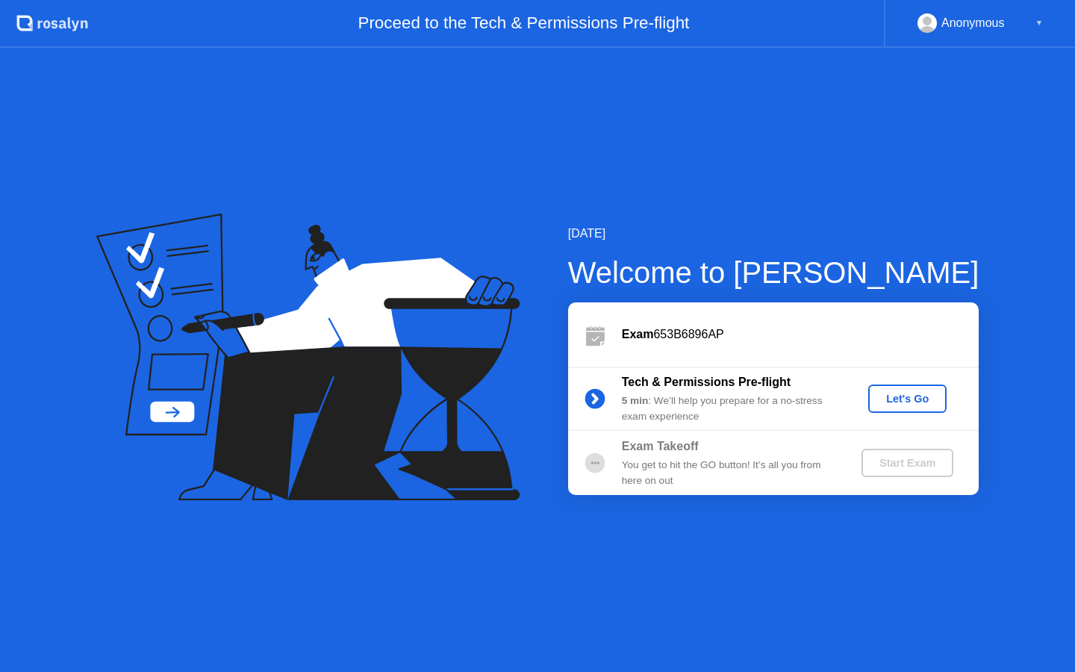
click at [912, 404] on div "Let's Go" at bounding box center [907, 399] width 66 height 12
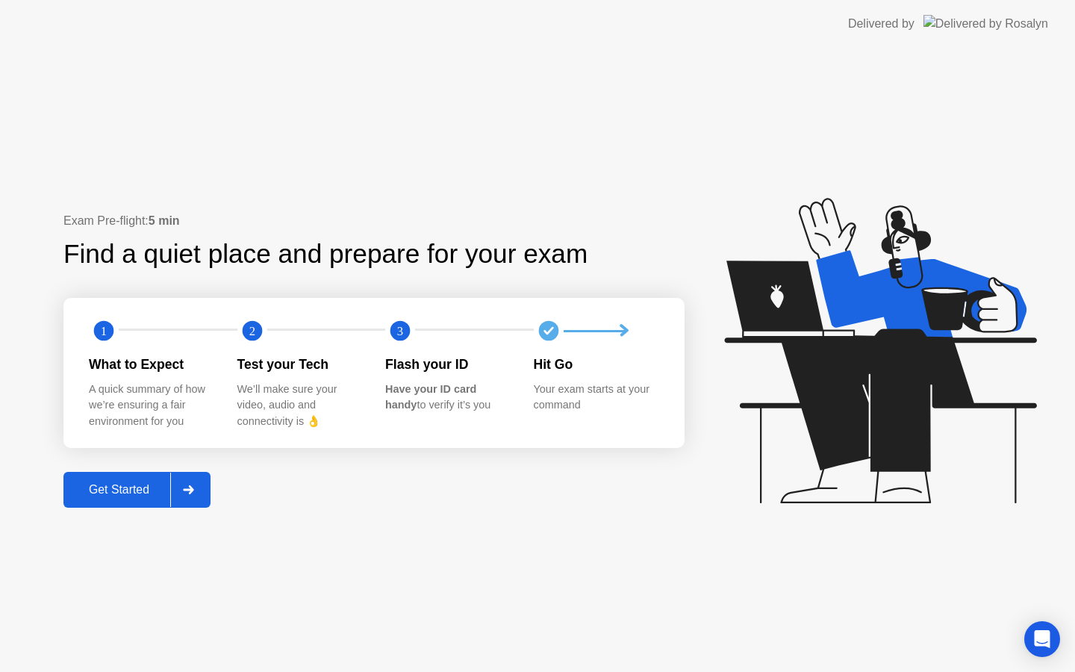
click at [163, 483] on div "Get Started" at bounding box center [119, 489] width 102 height 13
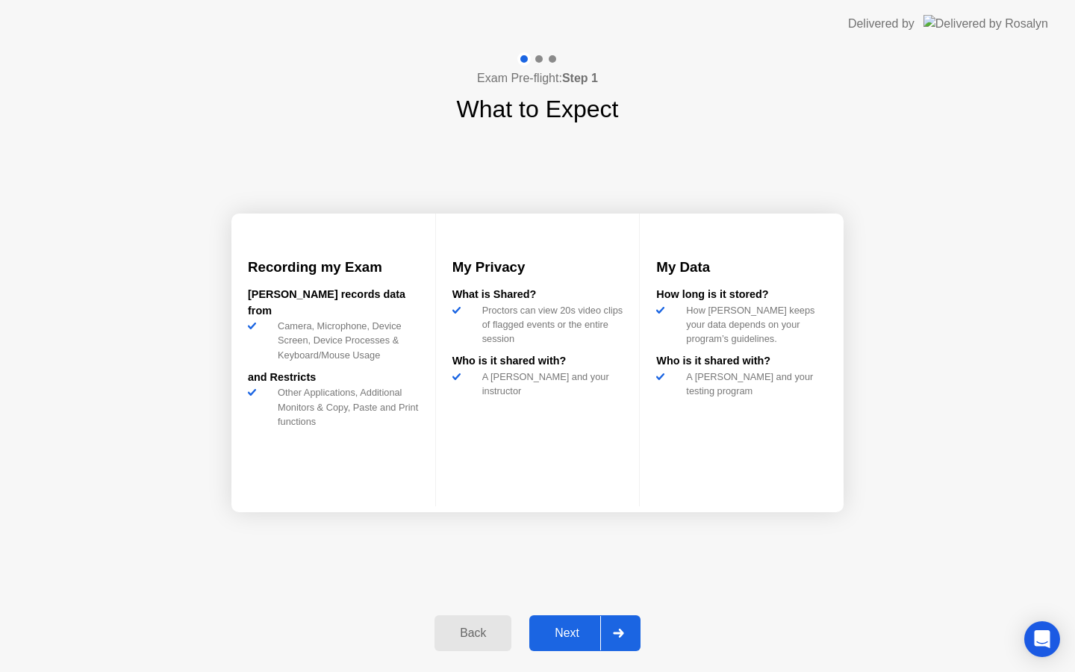
click at [606, 627] on div at bounding box center [618, 633] width 36 height 34
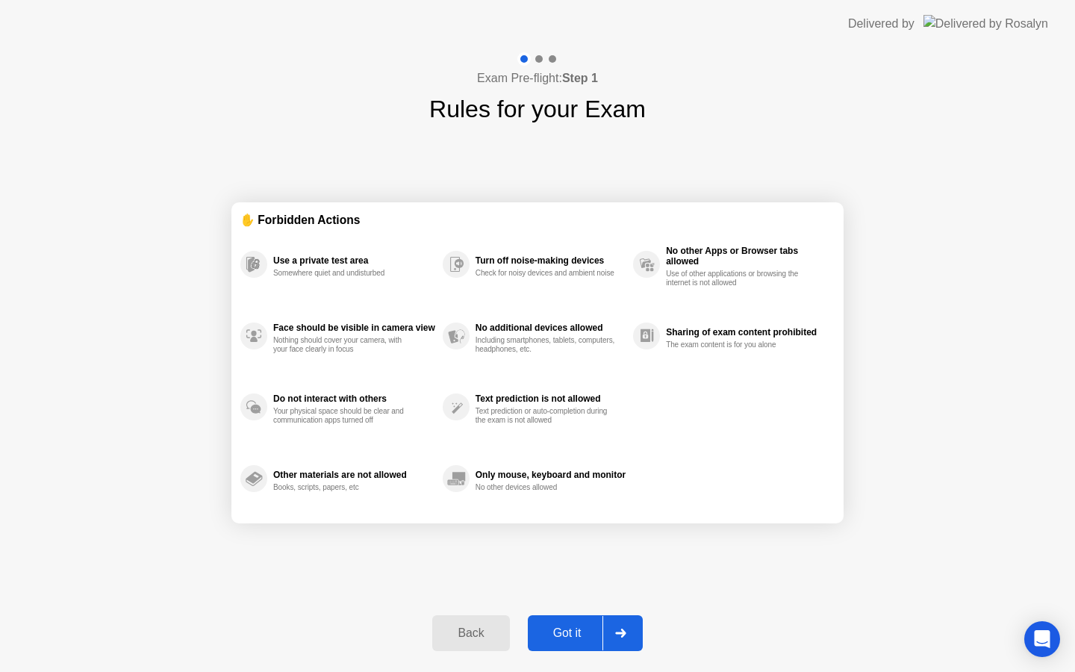
click at [606, 627] on div at bounding box center [620, 633] width 36 height 34
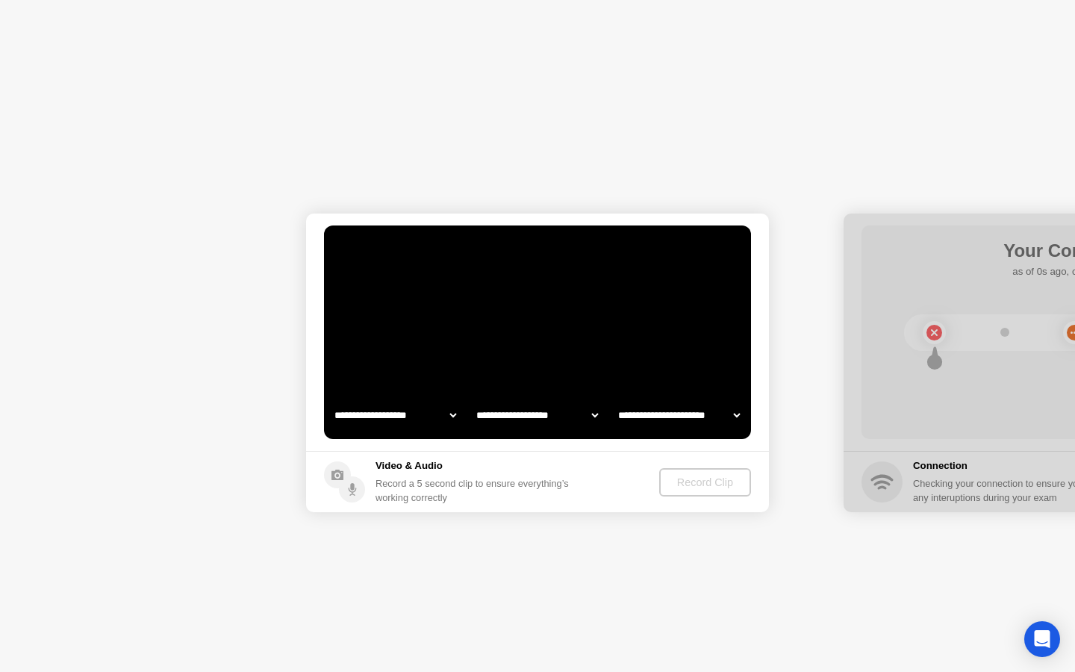
select select "**********"
select select "*******"
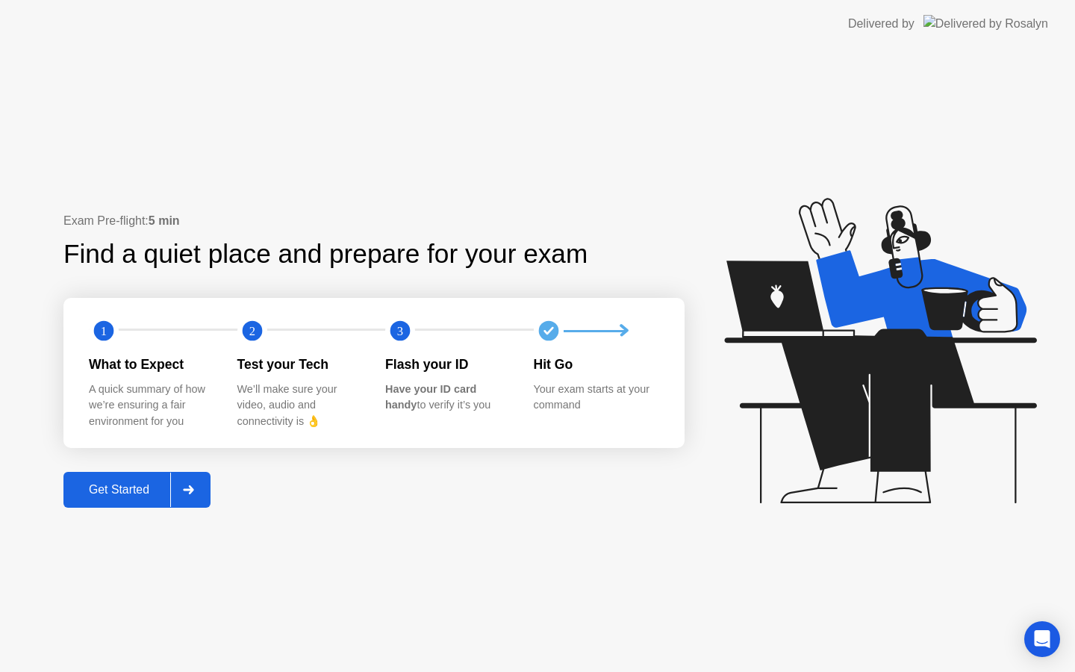
click at [137, 488] on div "Get Started" at bounding box center [119, 489] width 102 height 13
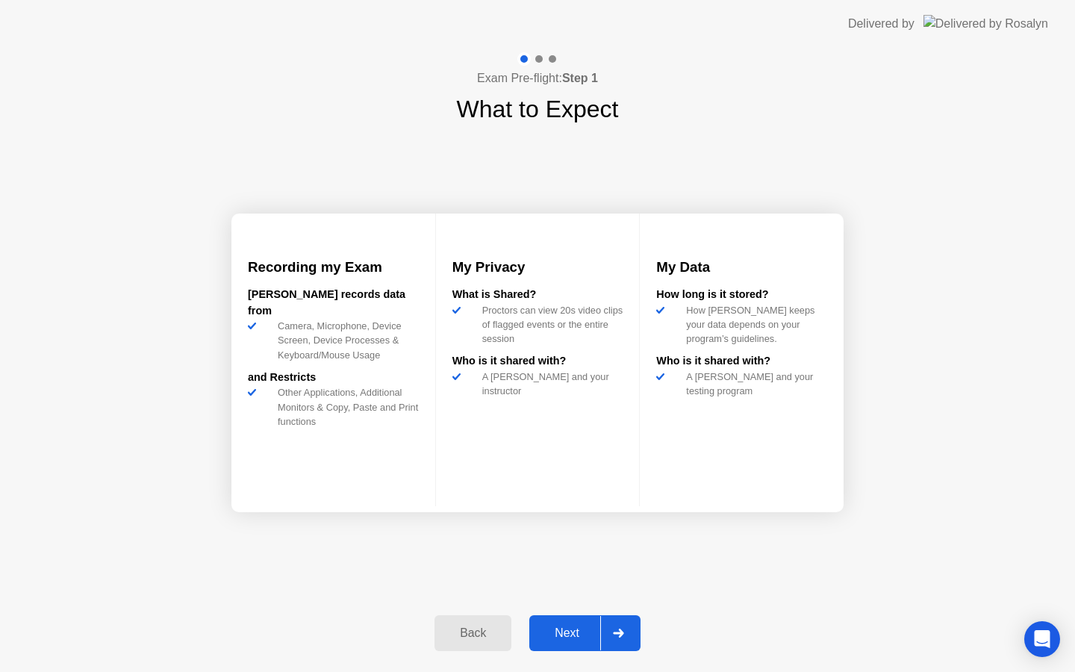
click at [568, 623] on button "Next" at bounding box center [584, 633] width 111 height 36
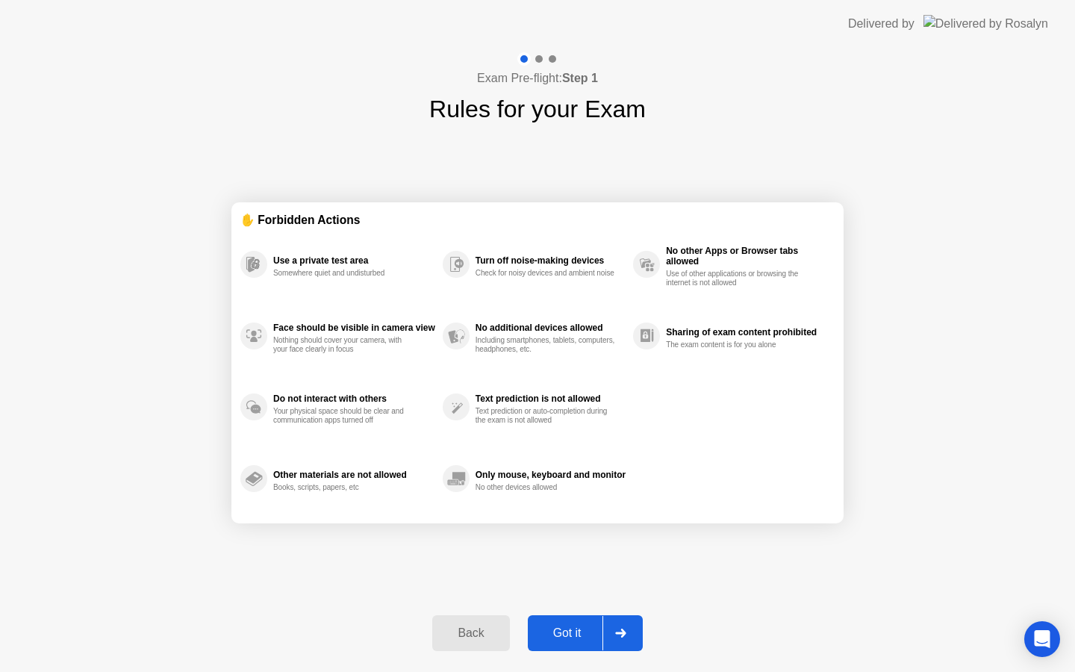
click at [568, 623] on button "Got it" at bounding box center [585, 633] width 115 height 36
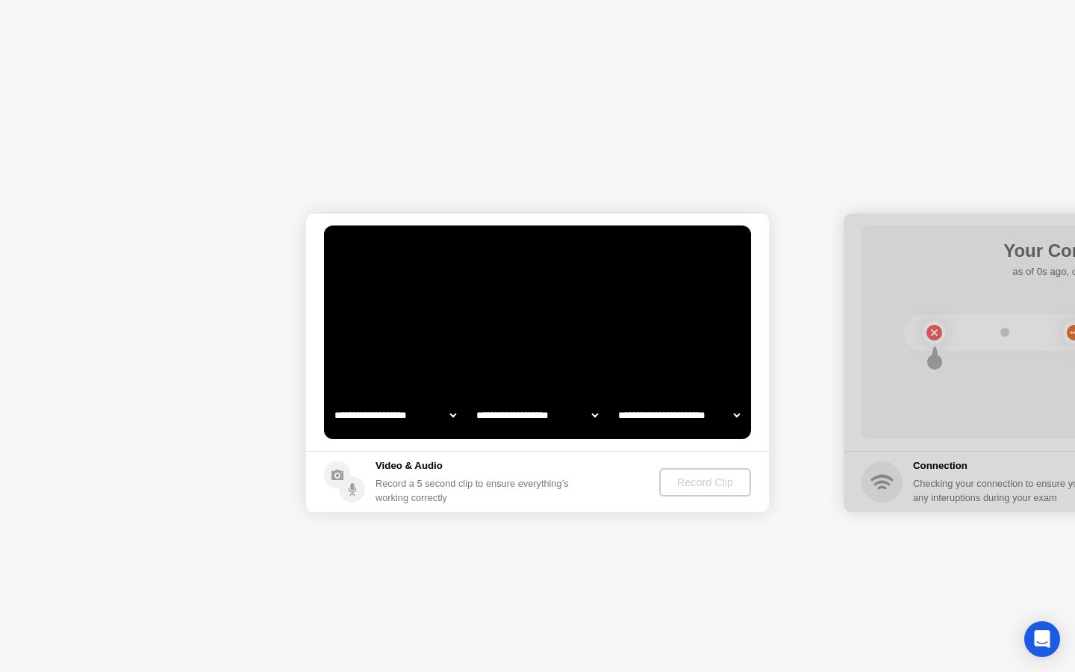
select select "*******"
select select "**********"
select select "*******"
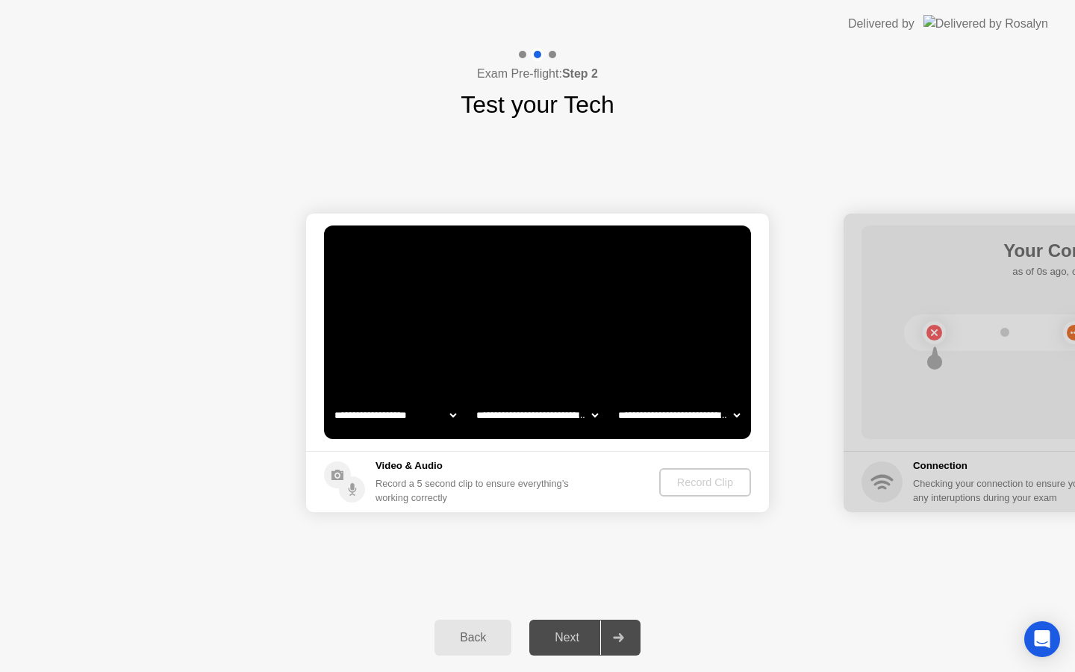
click at [450, 416] on select "**********" at bounding box center [395, 415] width 128 height 30
select select "**********"
click at [565, 419] on select "**********" at bounding box center [537, 415] width 128 height 30
click at [700, 478] on div "Record Clip" at bounding box center [706, 482] width 80 height 12
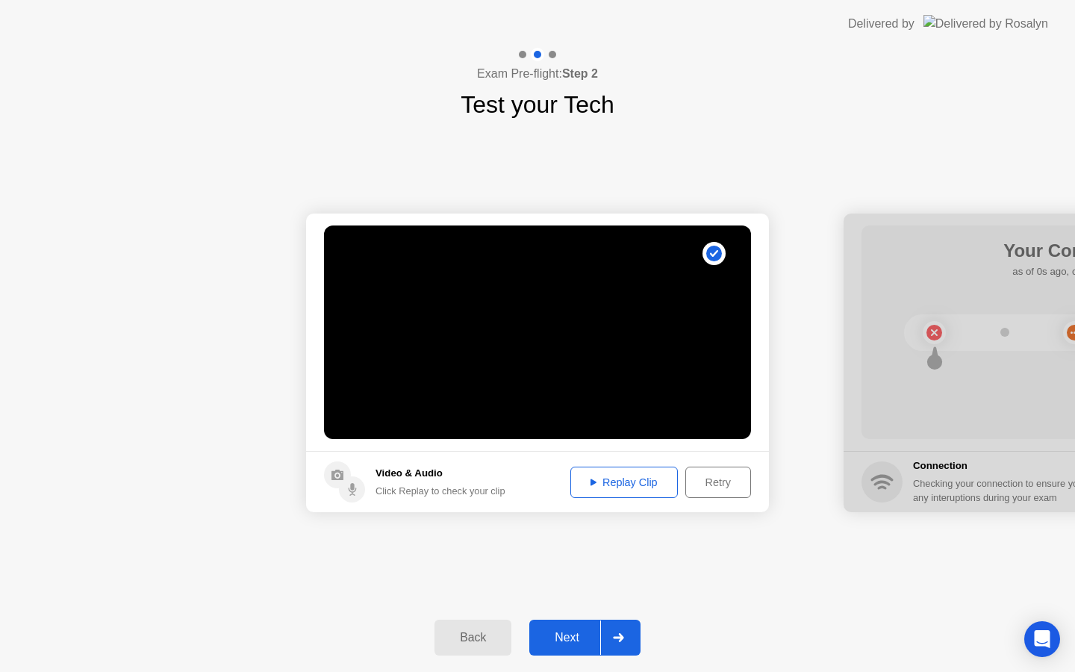
click at [634, 484] on div "Replay Clip" at bounding box center [623, 482] width 97 height 12
click at [595, 483] on div "Replay Clip" at bounding box center [623, 482] width 97 height 12
click at [586, 631] on div "Next" at bounding box center [567, 637] width 66 height 13
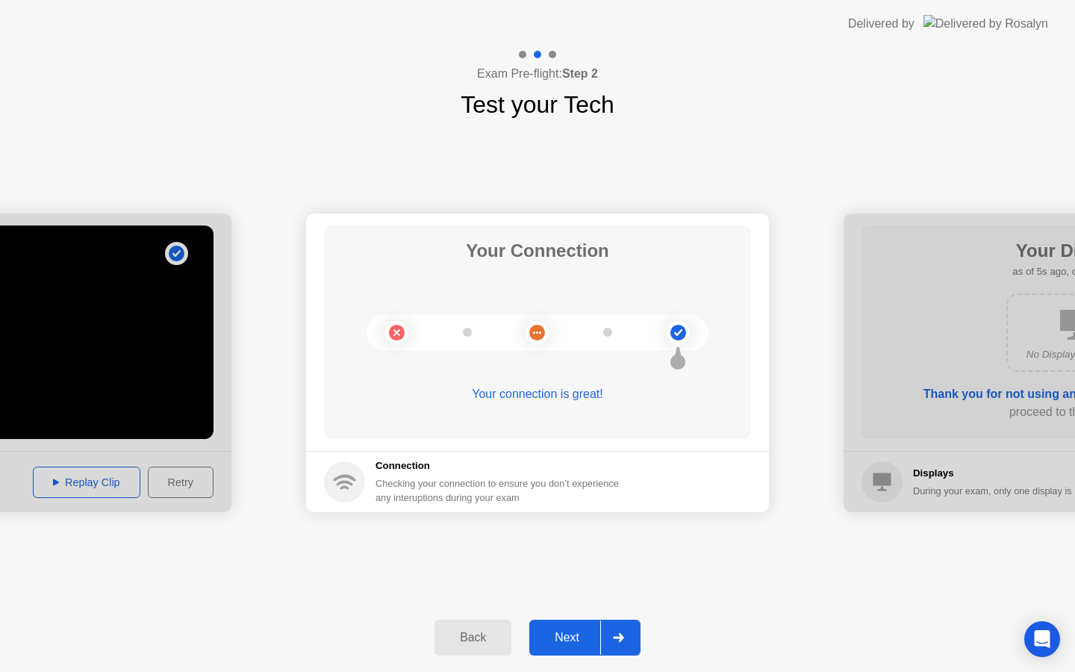
click at [592, 636] on div "Next" at bounding box center [567, 637] width 66 height 13
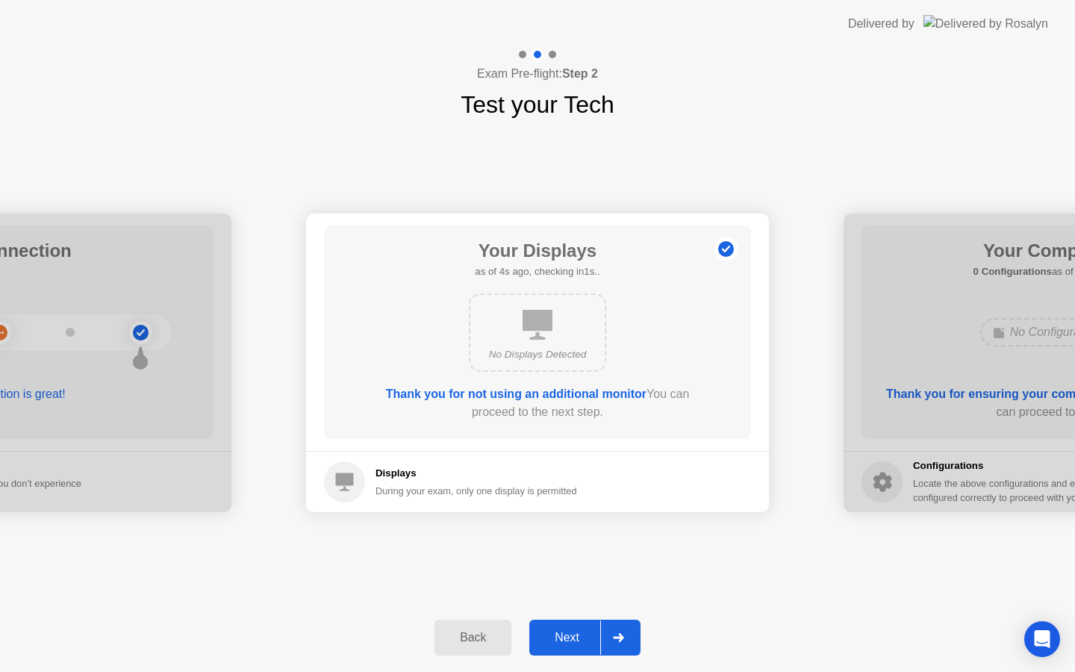
click at [592, 636] on div "Next" at bounding box center [567, 637] width 66 height 13
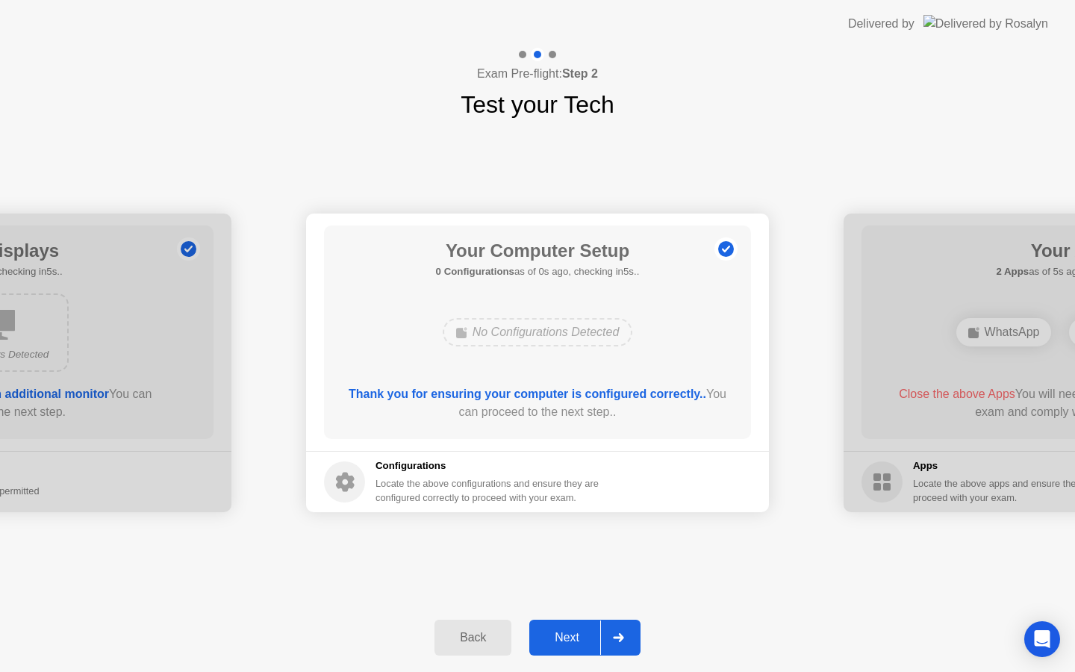
click at [592, 636] on div "Next" at bounding box center [567, 637] width 66 height 13
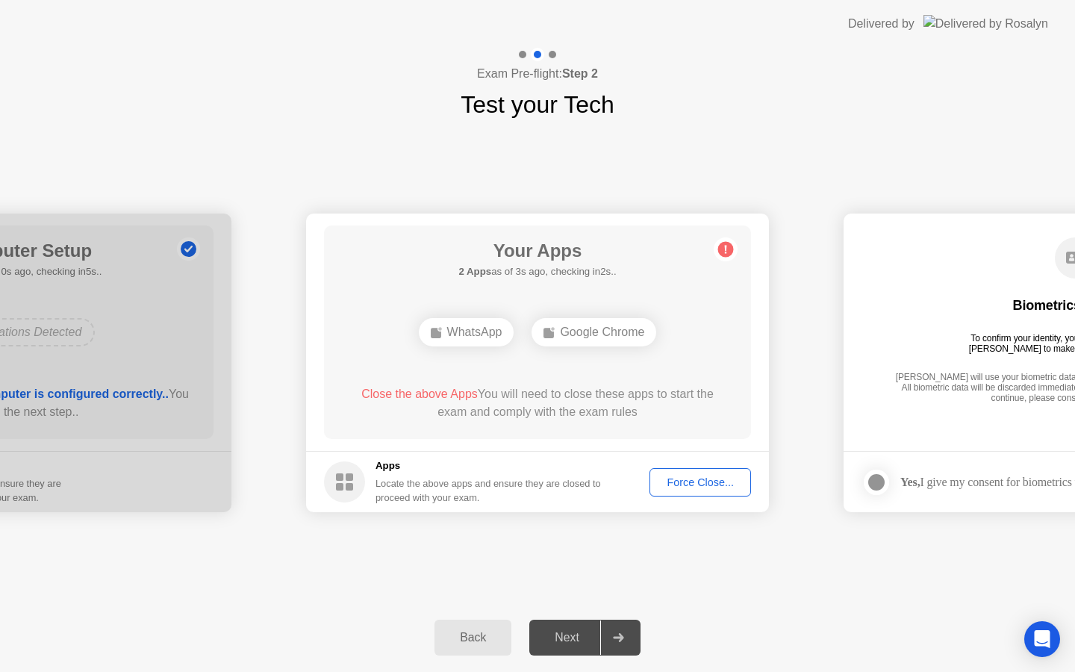
click at [607, 633] on div at bounding box center [618, 637] width 36 height 34
click at [669, 485] on div "Force Close..." at bounding box center [700, 482] width 91 height 12
click at [706, 488] on div "Force Close..." at bounding box center [700, 482] width 91 height 12
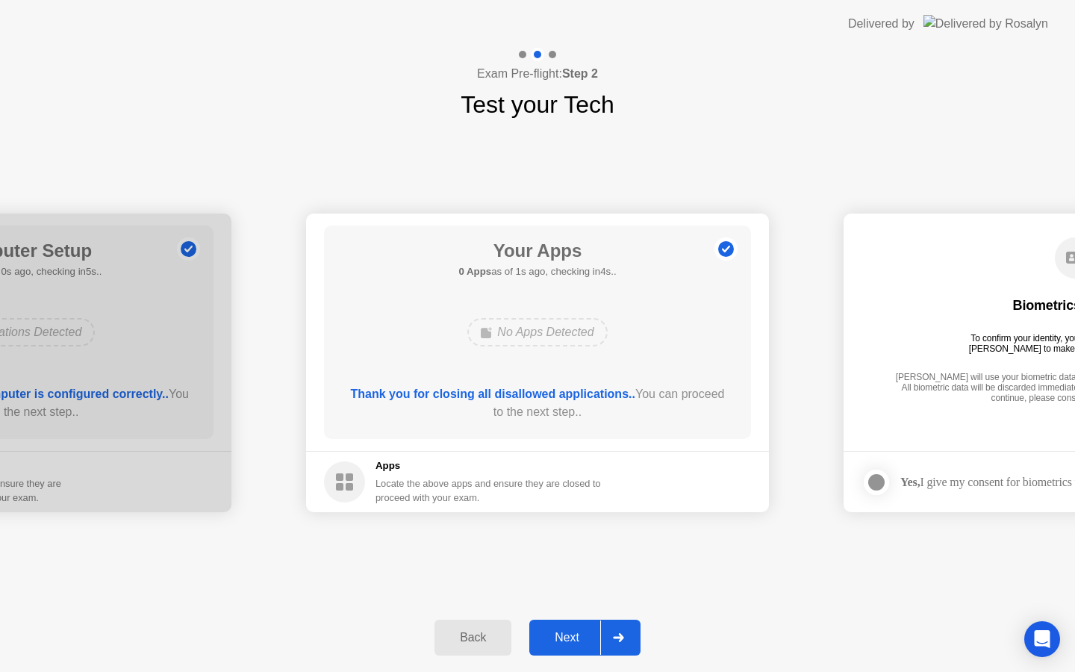
click at [602, 641] on div at bounding box center [618, 637] width 36 height 34
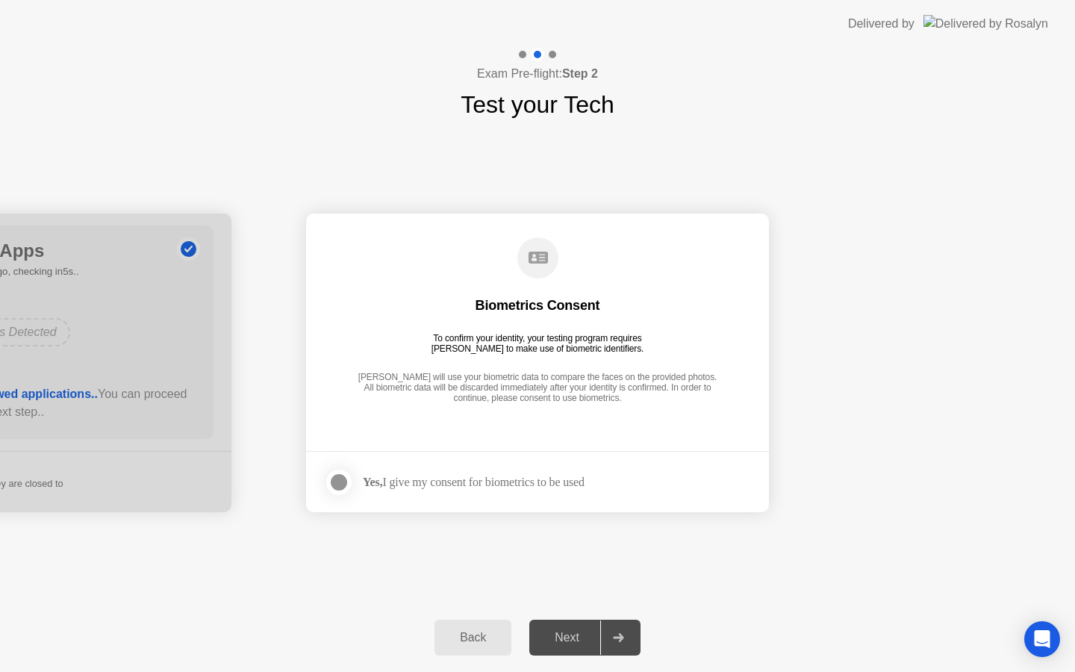
click at [569, 484] on div "Yes, I give my consent for biometrics to be used" at bounding box center [474, 482] width 222 height 14
click at [429, 487] on div "Yes, I give my consent for biometrics to be used" at bounding box center [474, 482] width 222 height 14
click at [334, 480] on div at bounding box center [339, 482] width 18 height 18
click at [583, 639] on div "Next" at bounding box center [567, 637] width 66 height 13
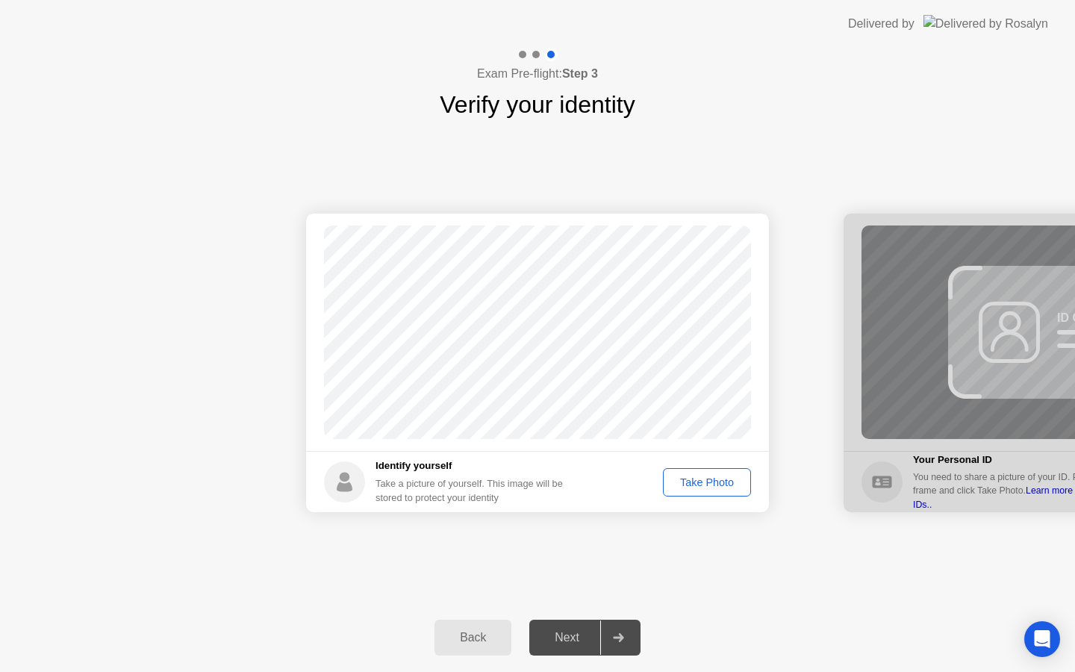
click at [720, 483] on div "Take Photo" at bounding box center [707, 482] width 78 height 12
click at [570, 619] on button "Next" at bounding box center [584, 637] width 111 height 36
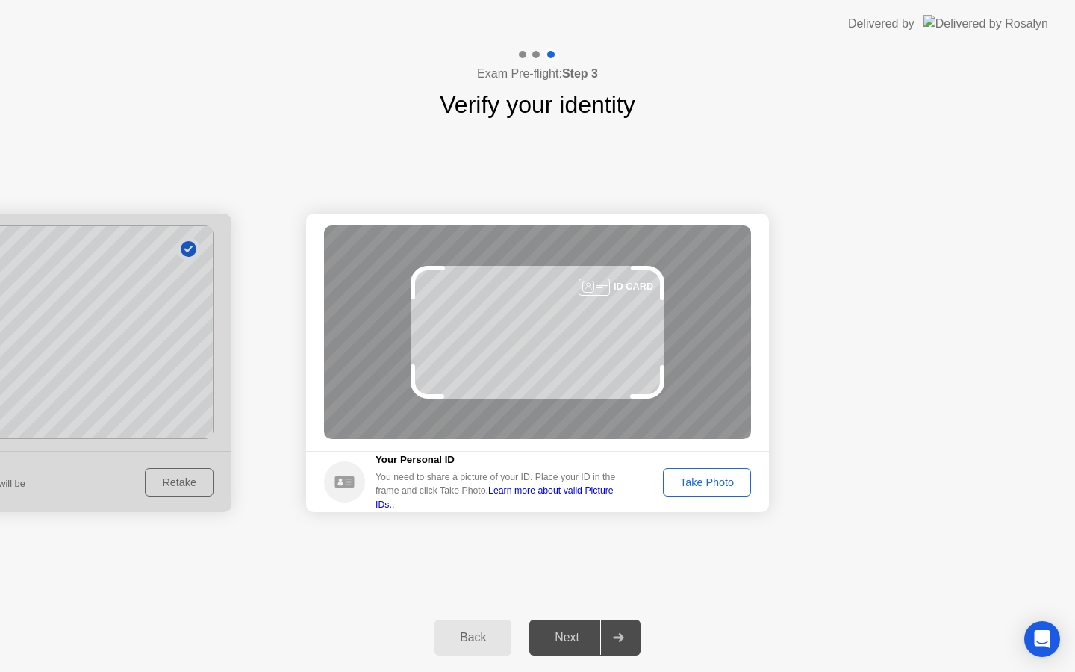
click at [694, 476] on div "Take Photo" at bounding box center [707, 482] width 78 height 12
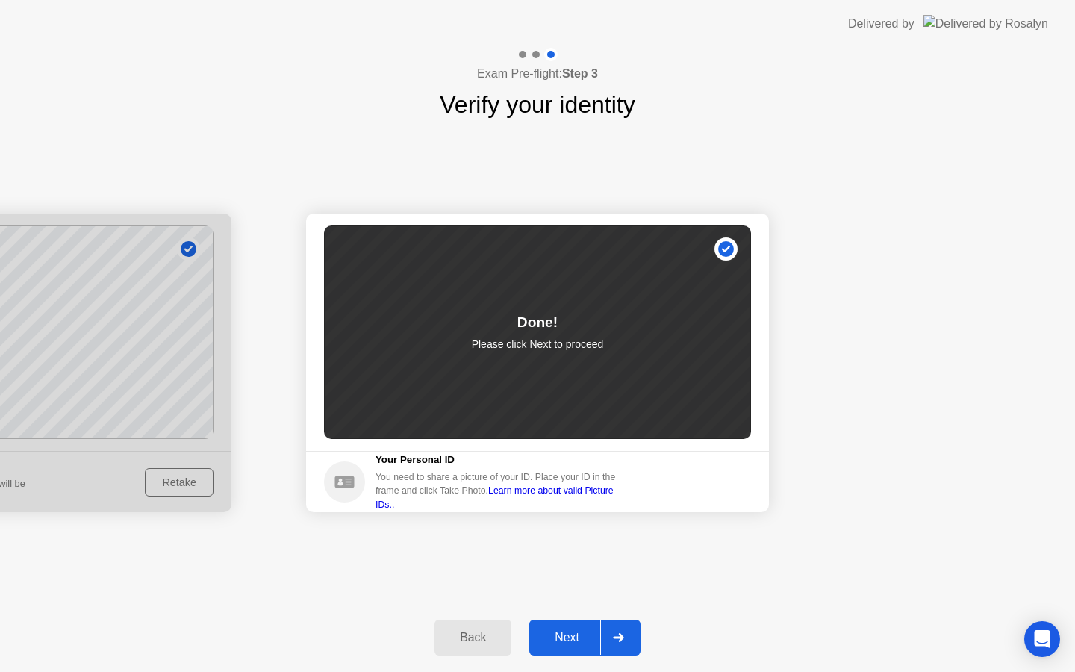
click at [577, 631] on div "Next" at bounding box center [567, 637] width 66 height 13
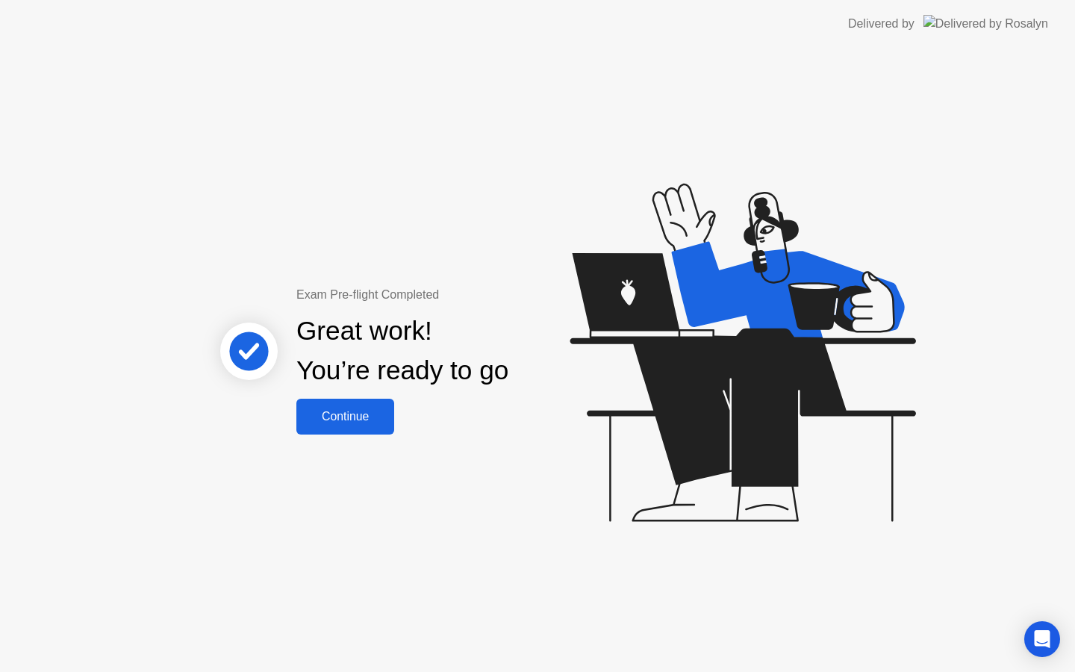
click at [369, 423] on div "Continue" at bounding box center [345, 416] width 89 height 13
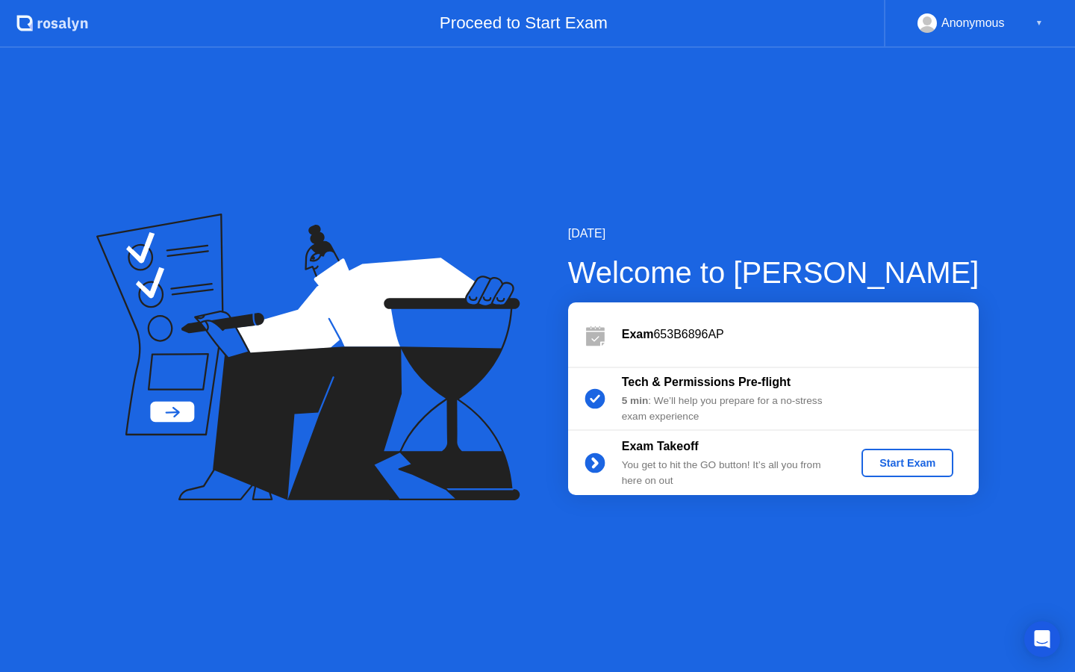
click at [927, 457] on div "Start Exam" at bounding box center [907, 463] width 80 height 12
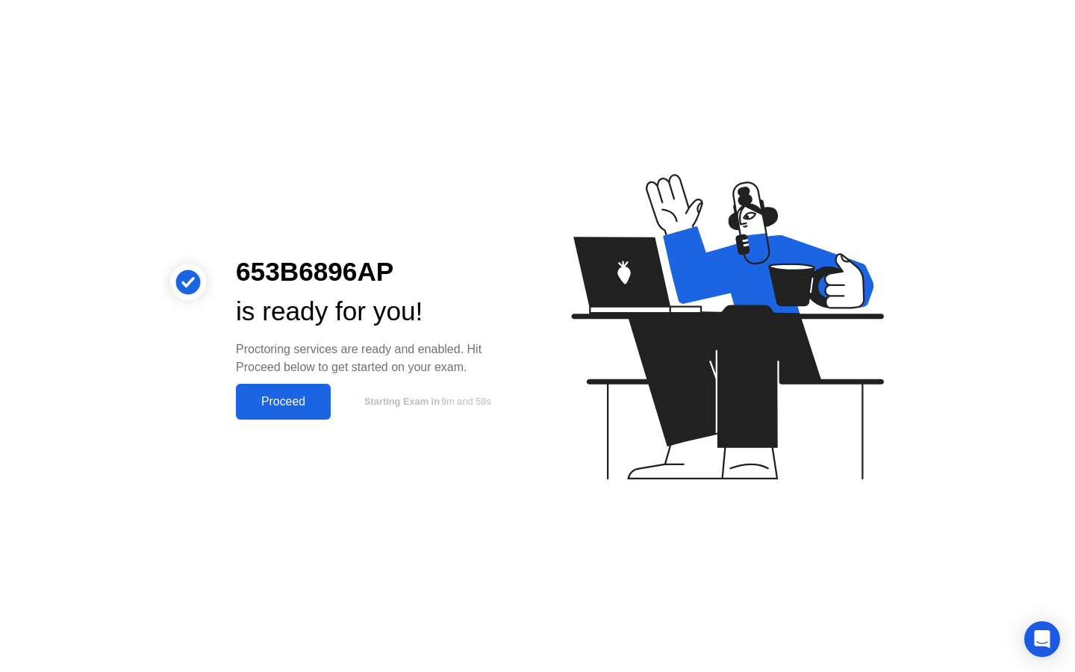
click at [293, 402] on div "Proceed" at bounding box center [283, 401] width 86 height 13
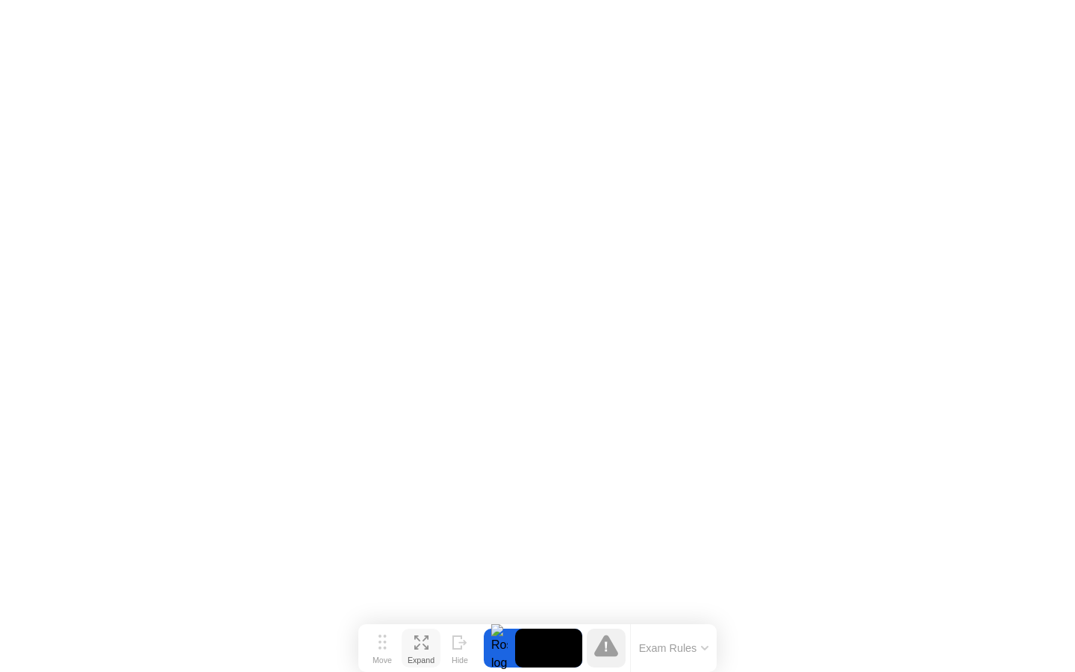
click at [418, 645] on icon at bounding box center [417, 646] width 6 height 6
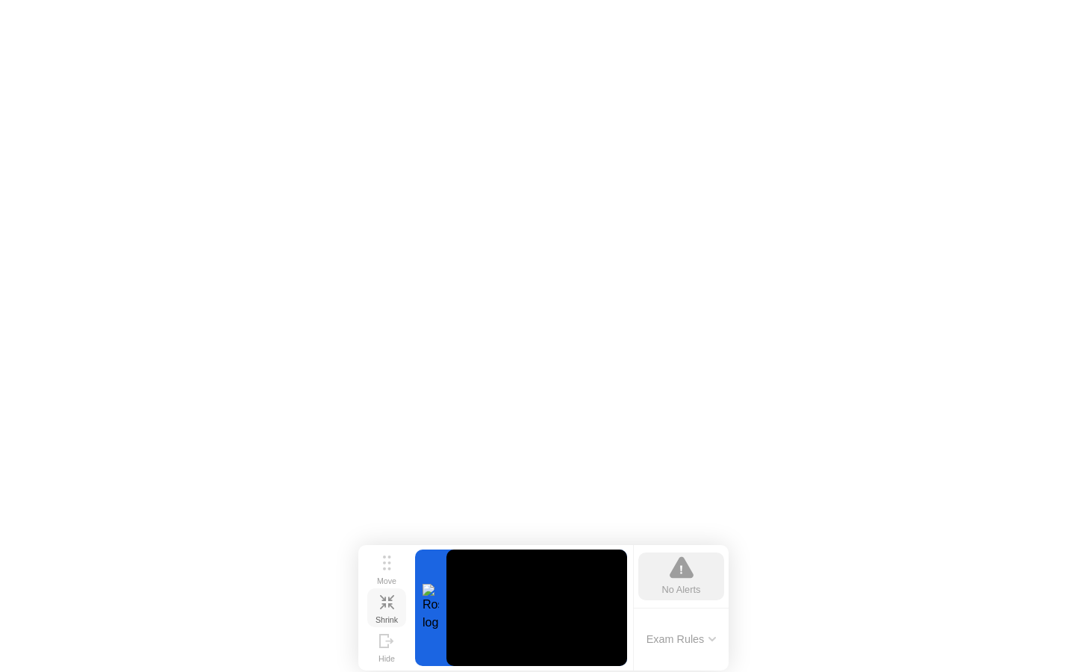
click at [395, 604] on button "Shrink" at bounding box center [386, 607] width 39 height 39
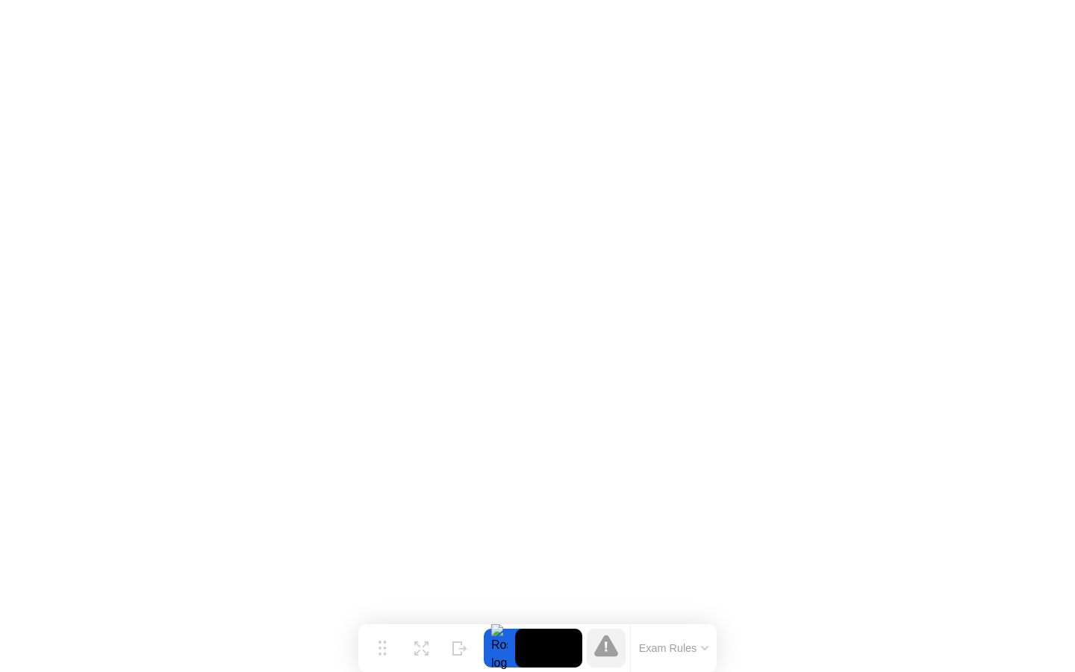
click at [681, 650] on button "Exam Rules" at bounding box center [673, 647] width 79 height 13
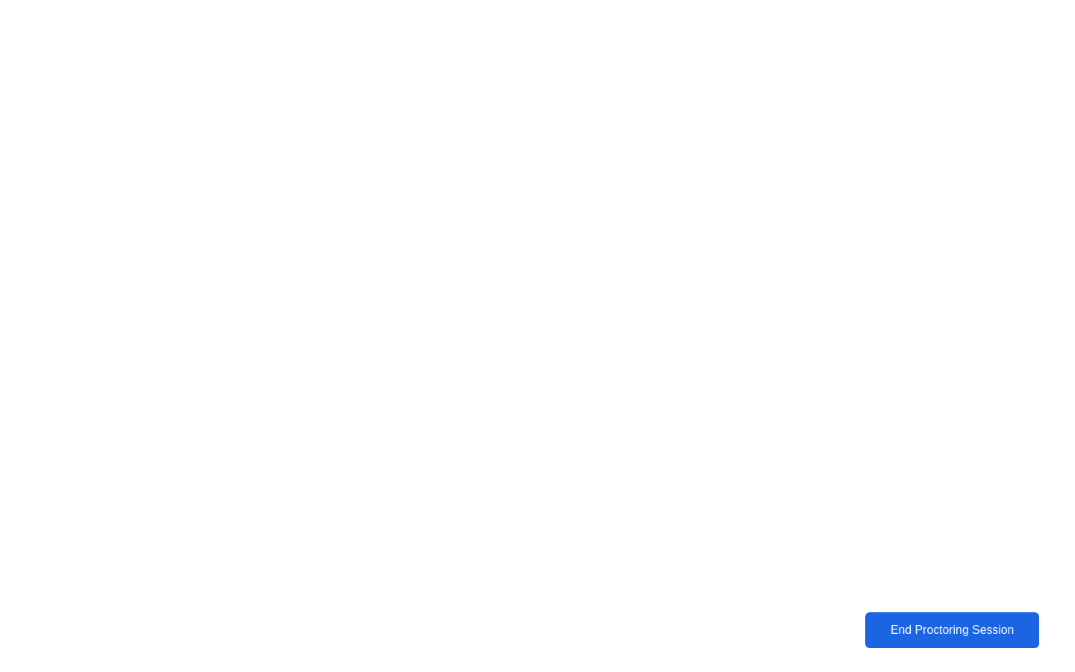
click at [949, 637] on div "End Proctoring Session" at bounding box center [952, 629] width 166 height 13
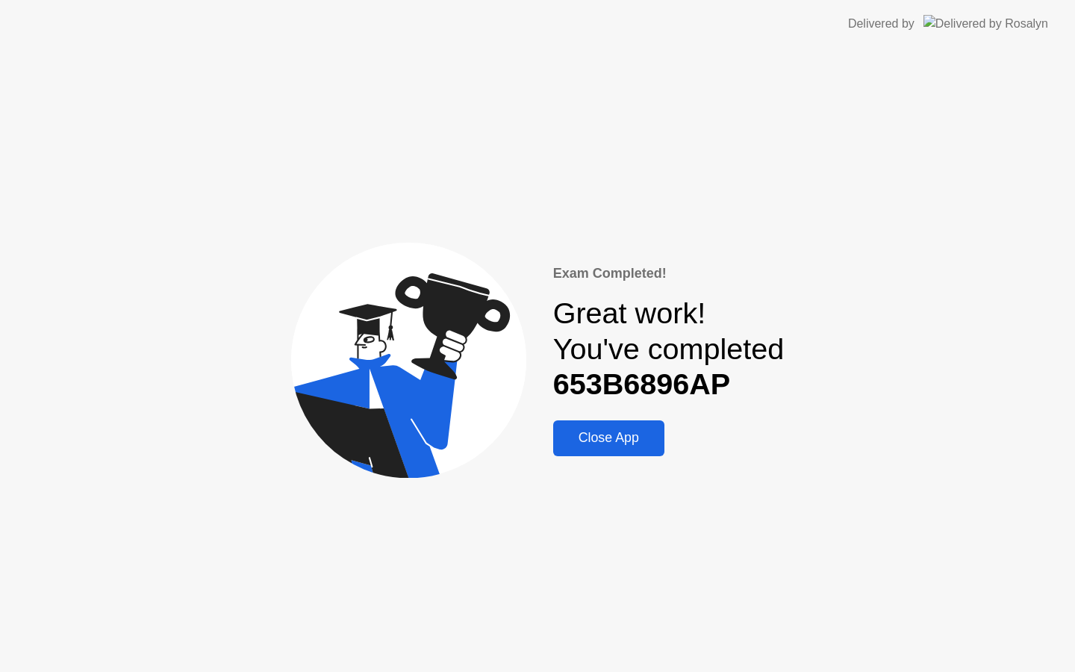
click at [628, 433] on div "Close App" at bounding box center [608, 438] width 102 height 16
